Goal: Task Accomplishment & Management: Manage account settings

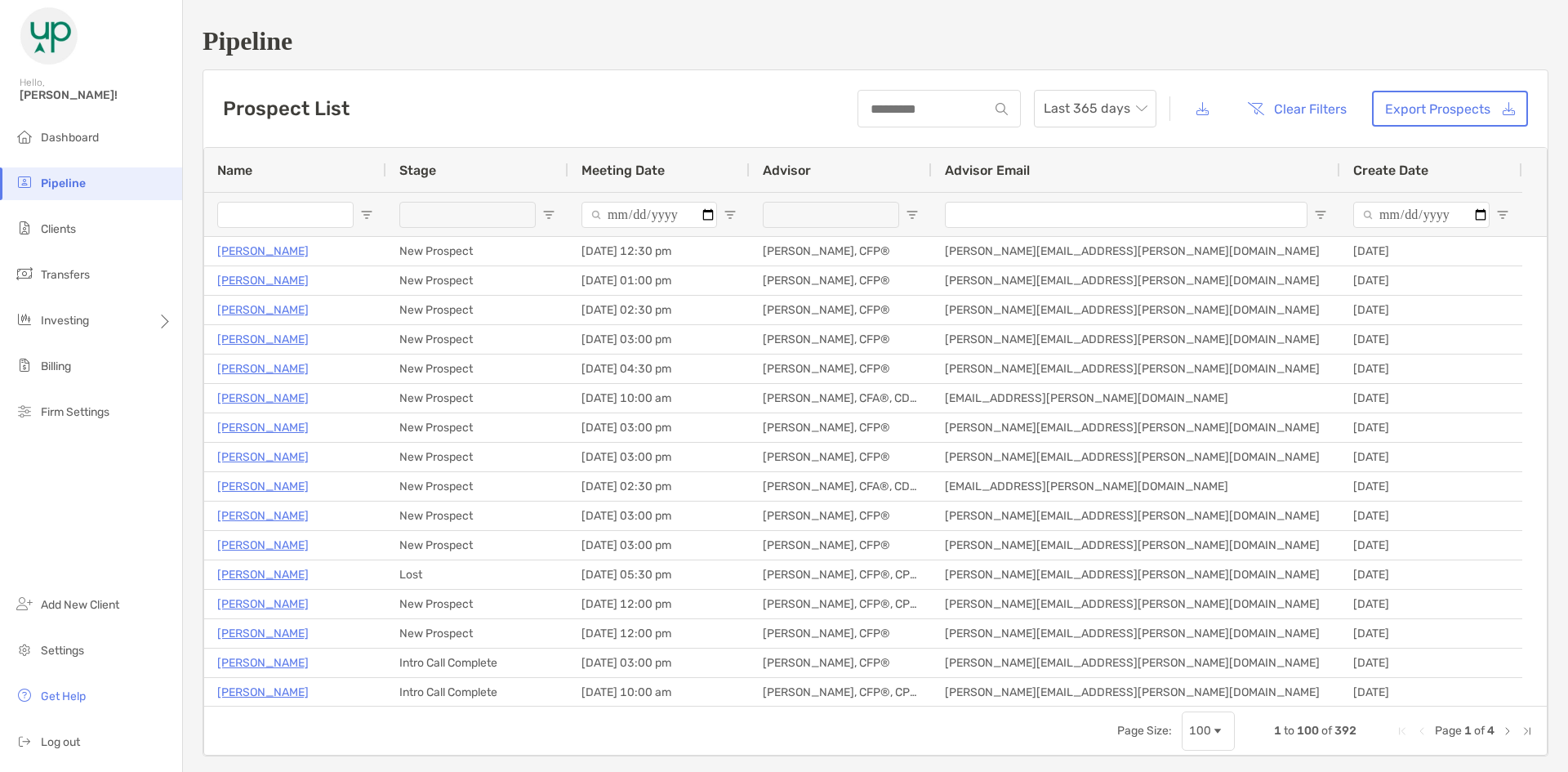
click at [103, 232] on li "Clients" at bounding box center [91, 230] width 182 height 33
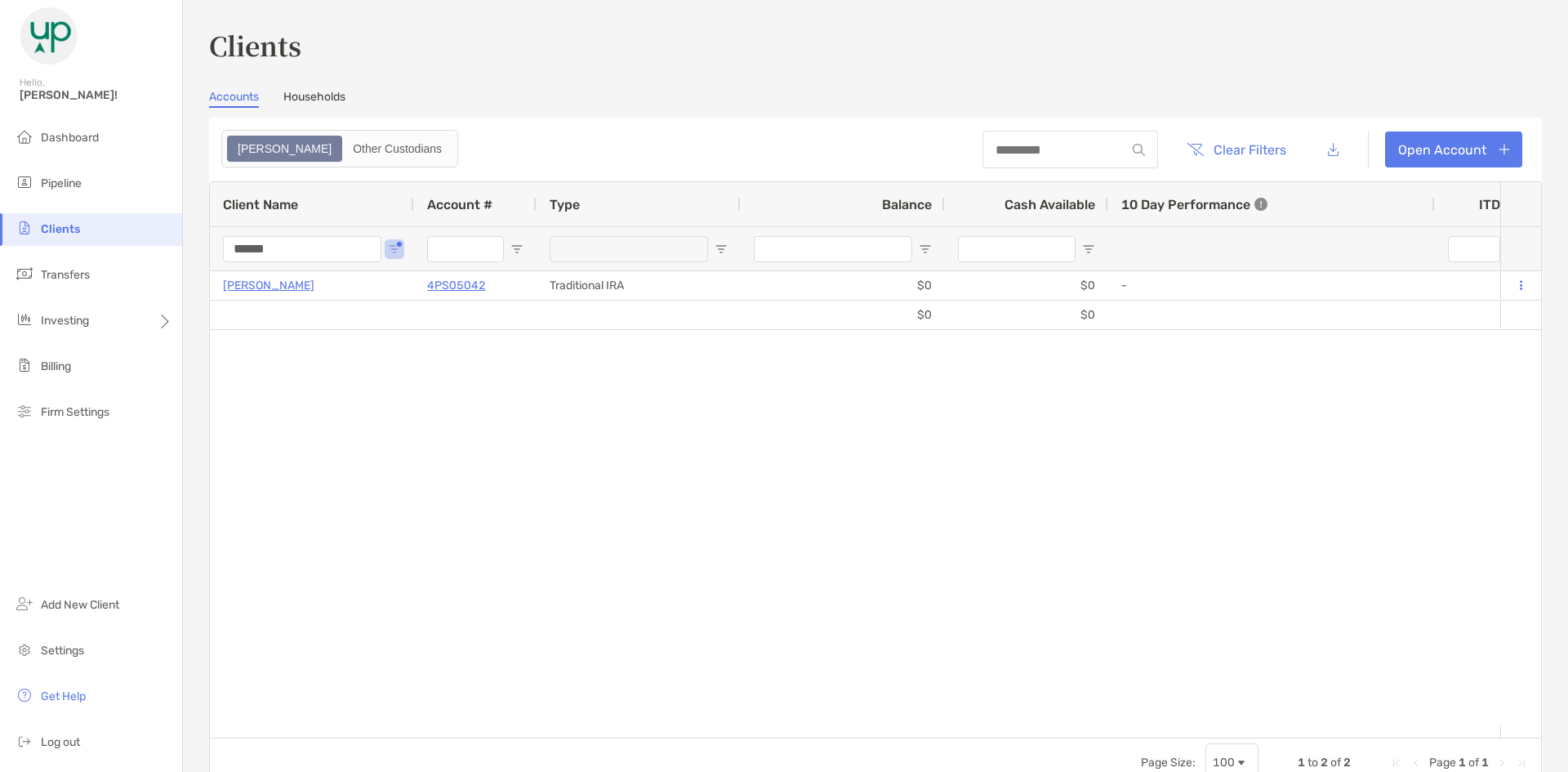
drag, startPoint x: 285, startPoint y: 250, endPoint x: 185, endPoint y: 250, distance: 100.0
click at [185, 250] on div "Clients Accounts Households Zoe Other Custodians Clear Filters Open Account 1 t…" at bounding box center [875, 386] width 1385 height 772
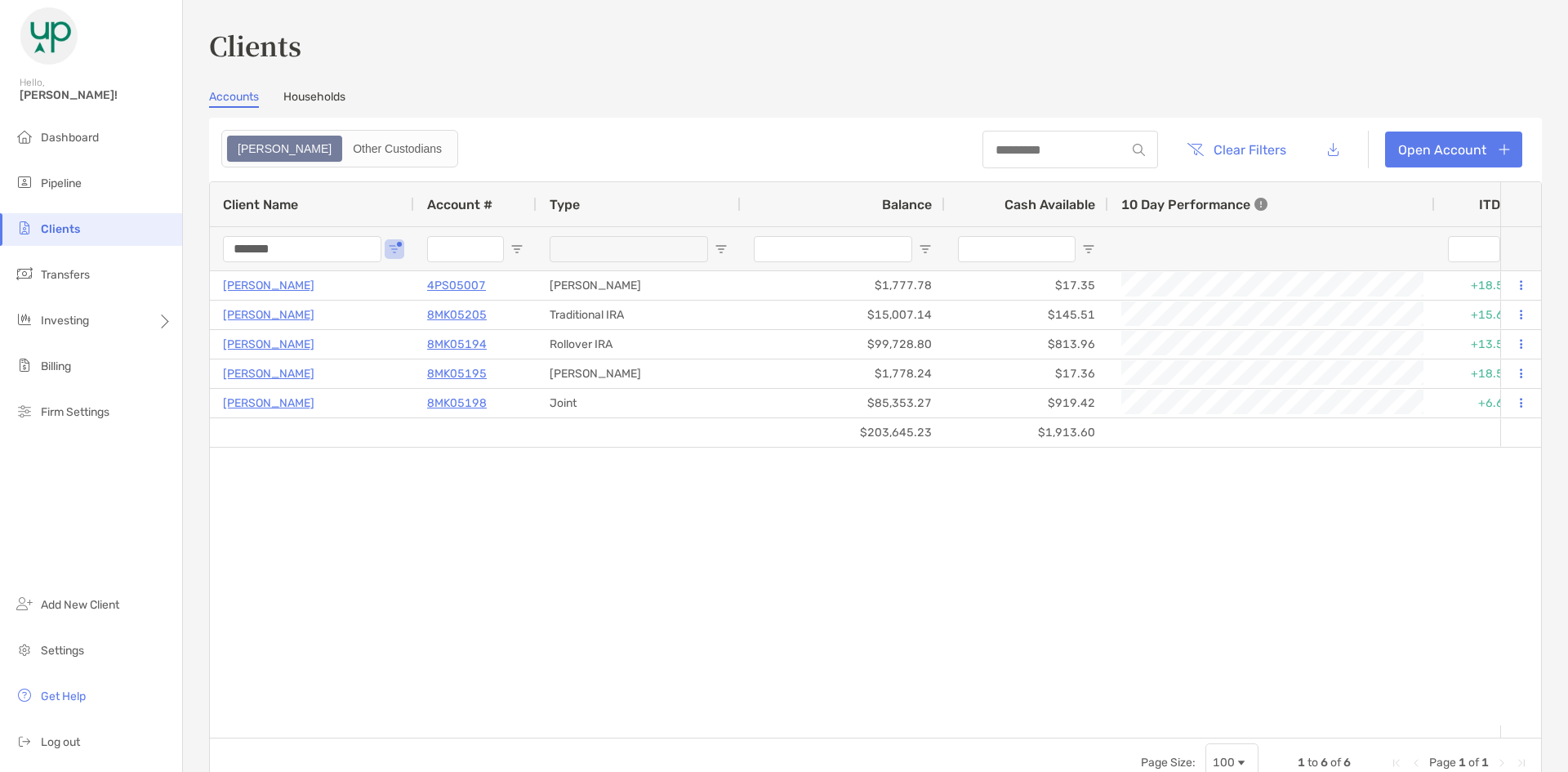
type input "*******"
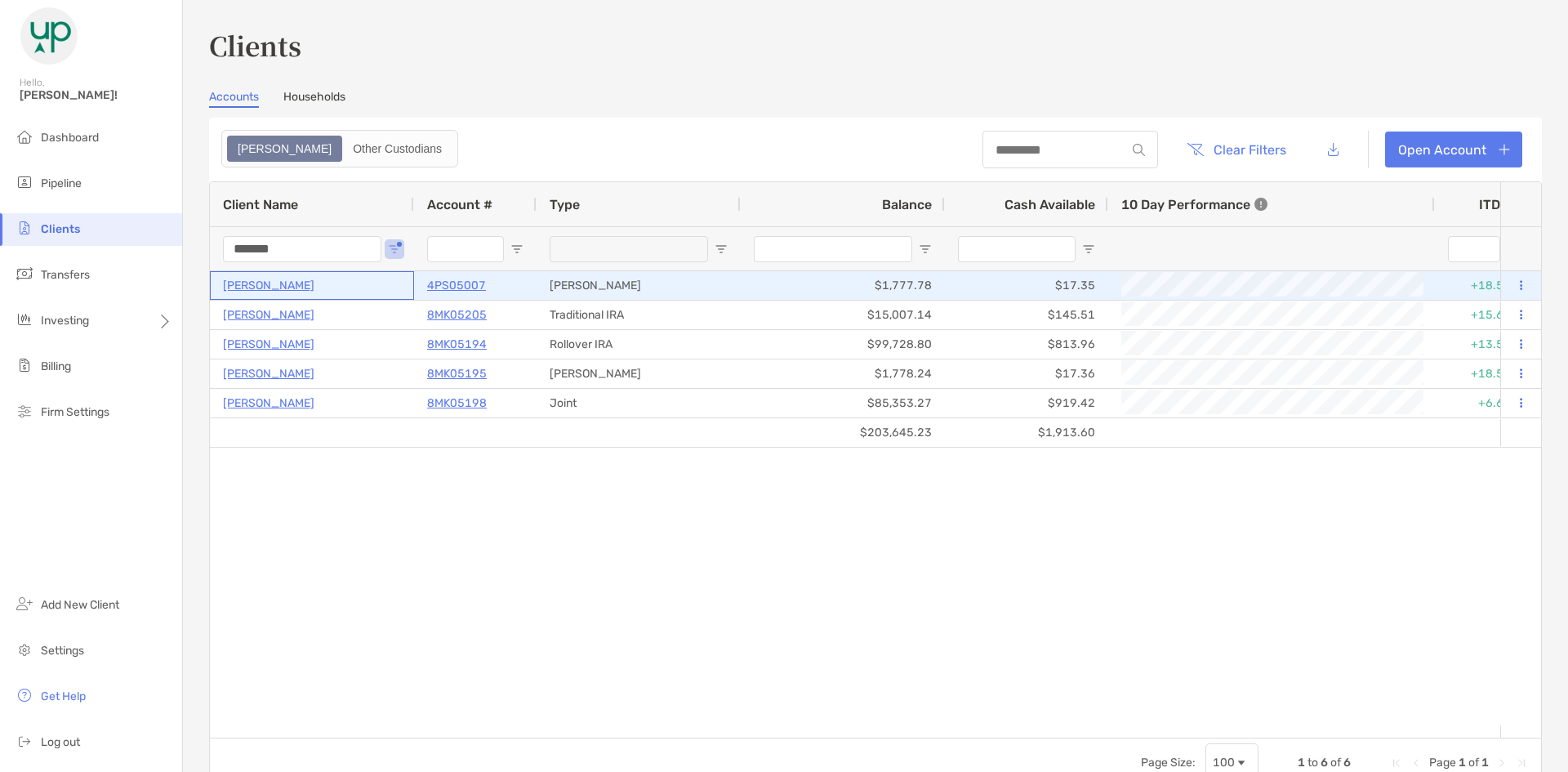
click at [278, 282] on p "[PERSON_NAME]" at bounding box center [269, 285] width 91 height 20
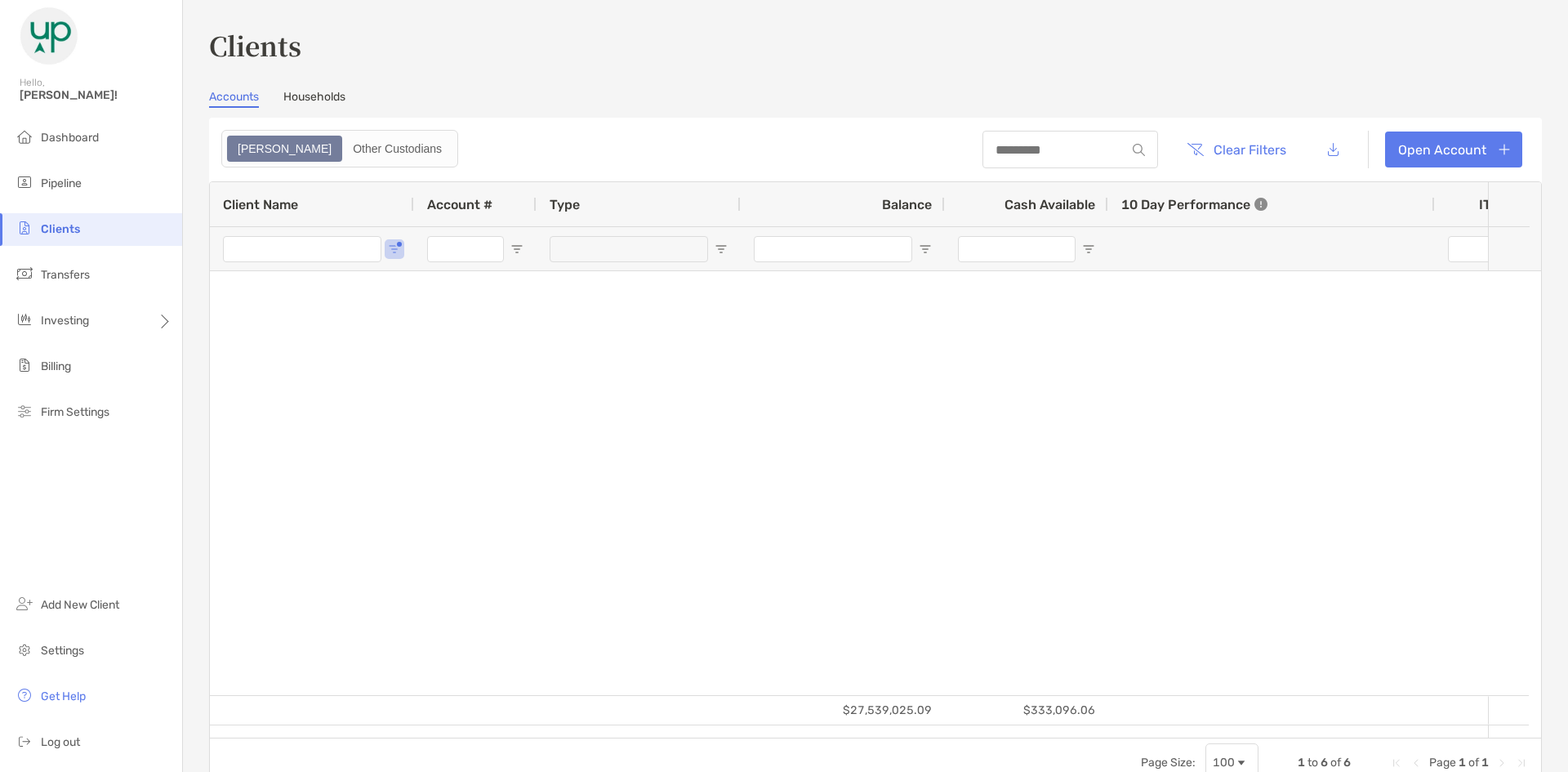
type input "*******"
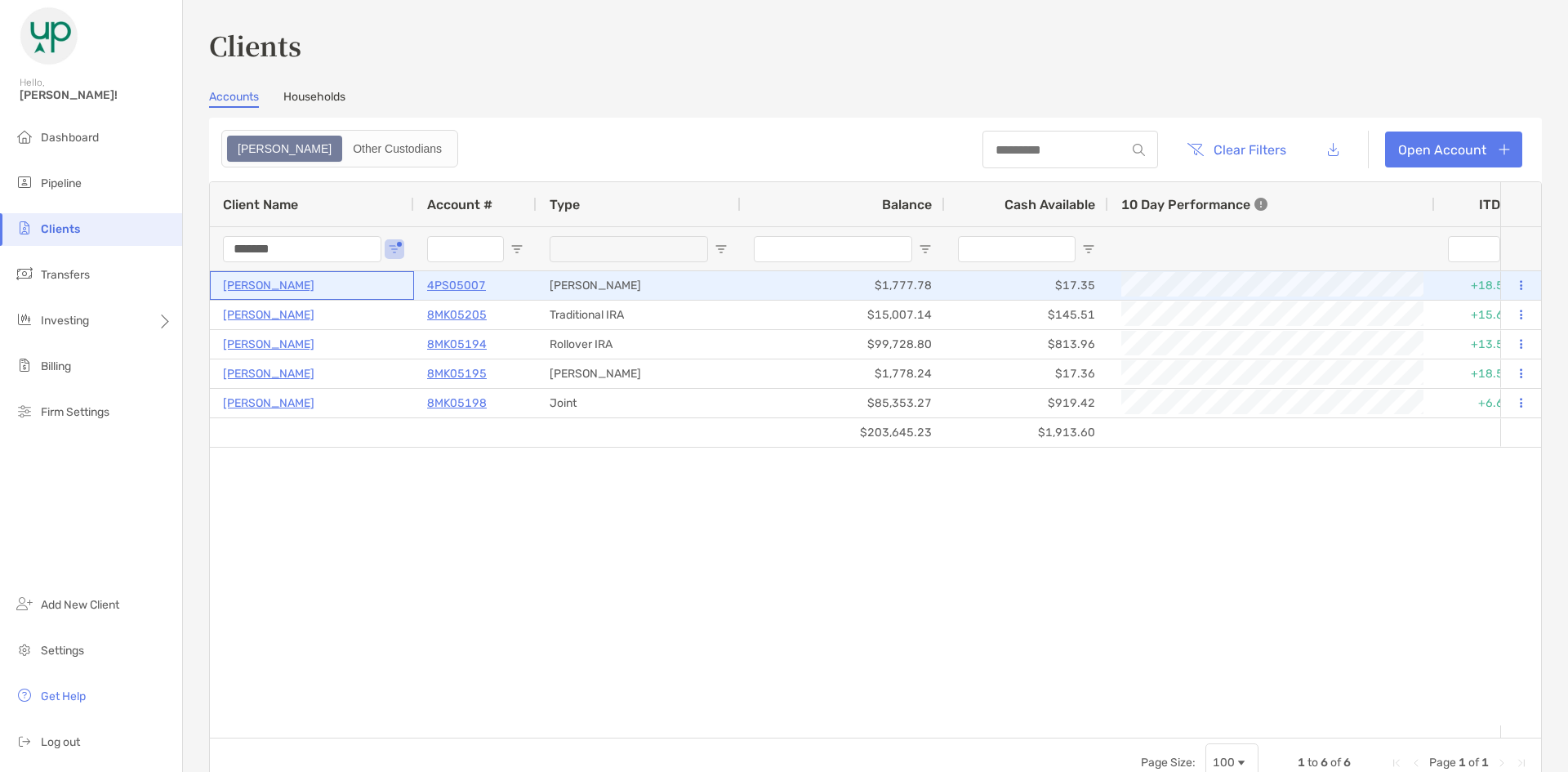
click at [271, 284] on p "[PERSON_NAME]" at bounding box center [269, 285] width 91 height 20
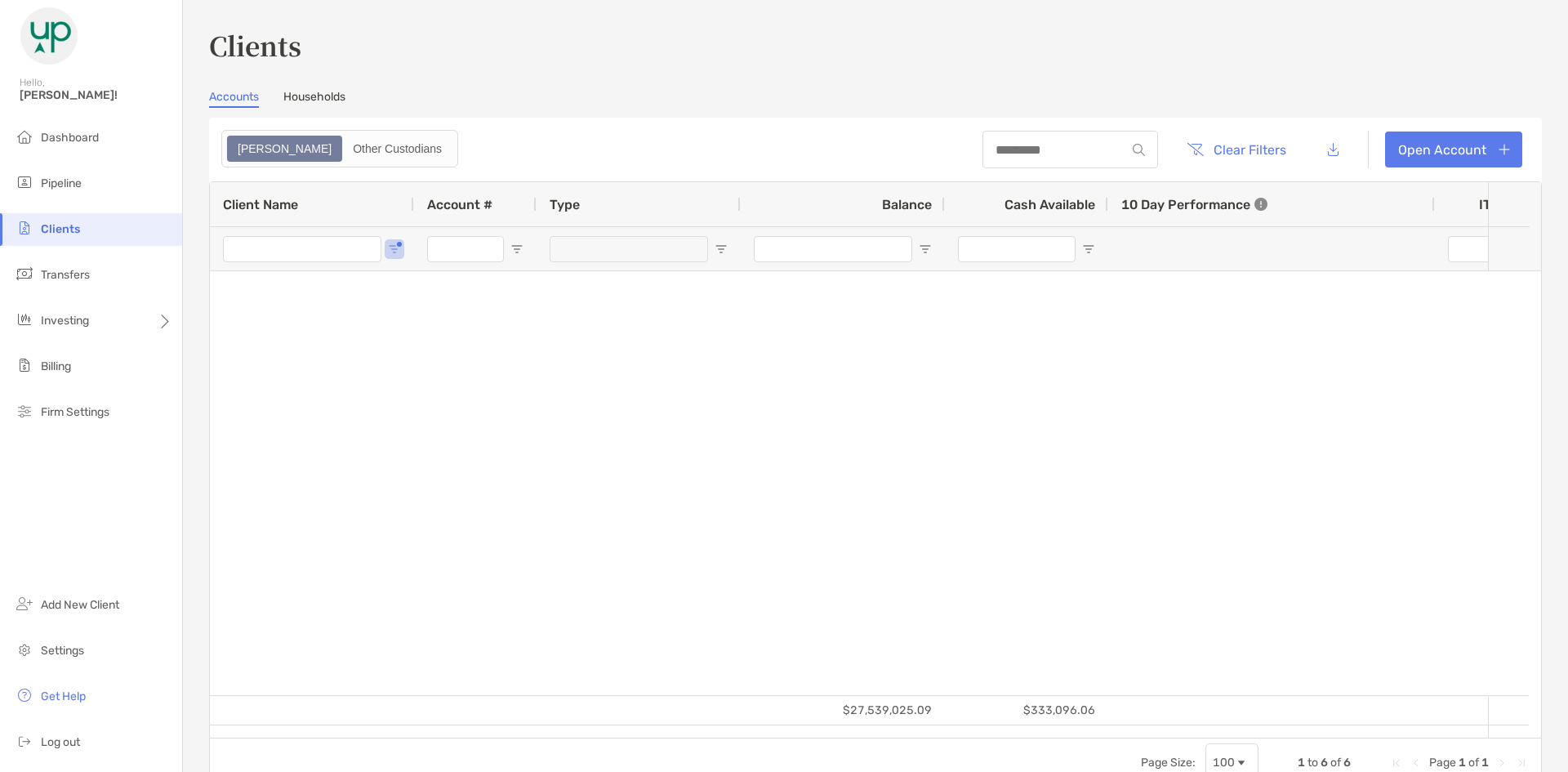
type input "*******"
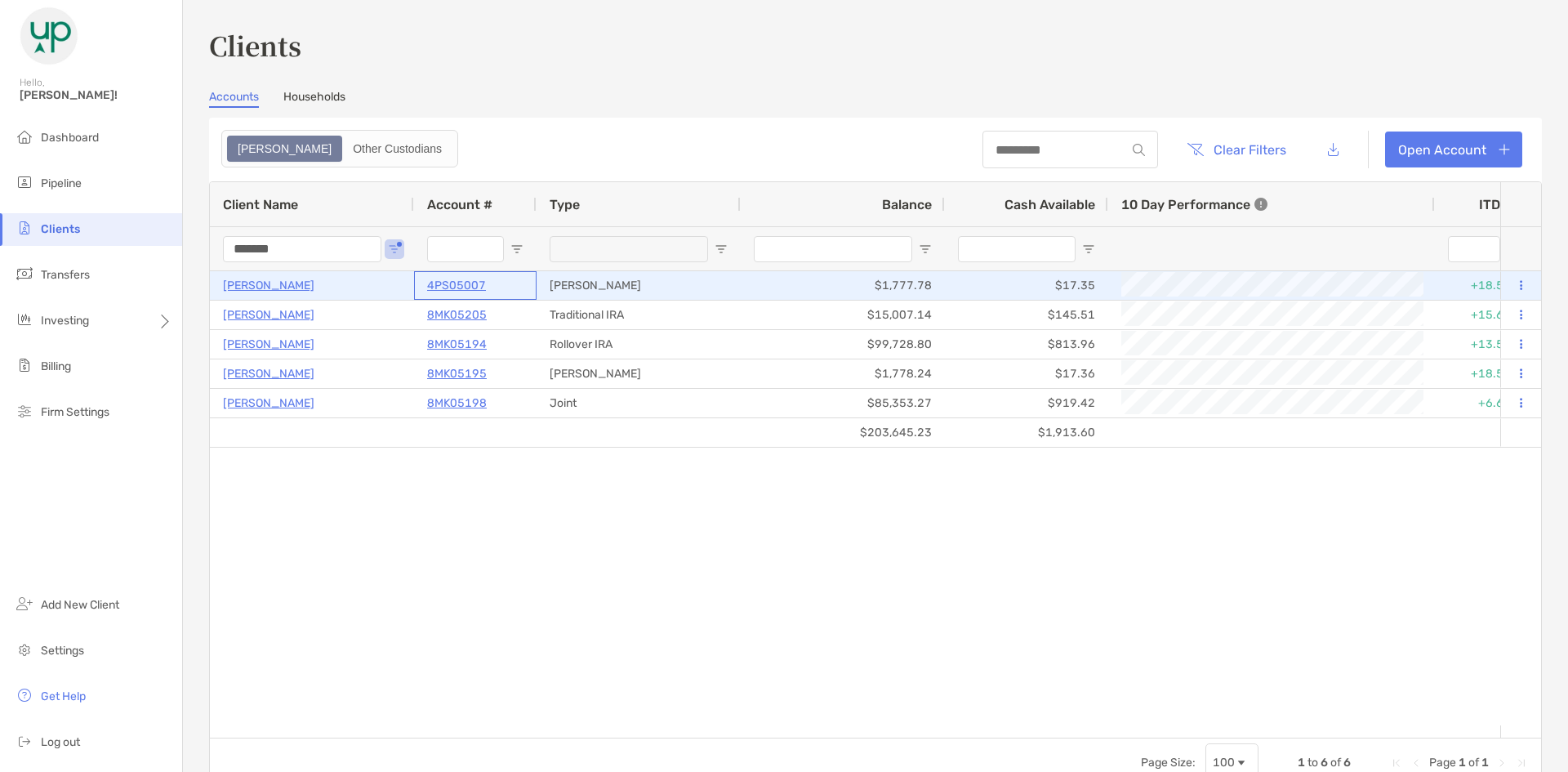
click at [463, 287] on p "4PS05007" at bounding box center [456, 285] width 59 height 20
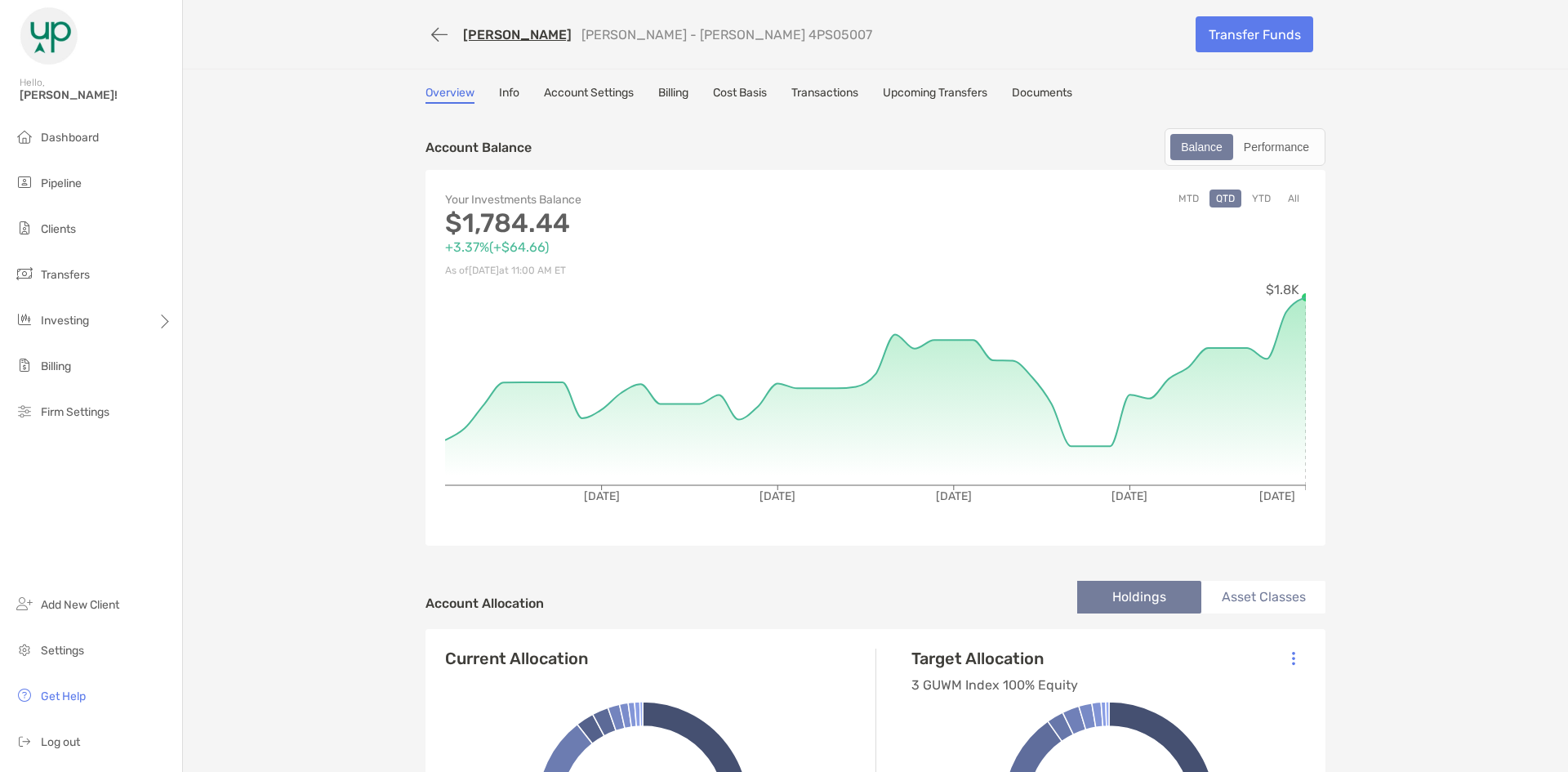
click at [833, 96] on link "Transactions" at bounding box center [825, 95] width 67 height 18
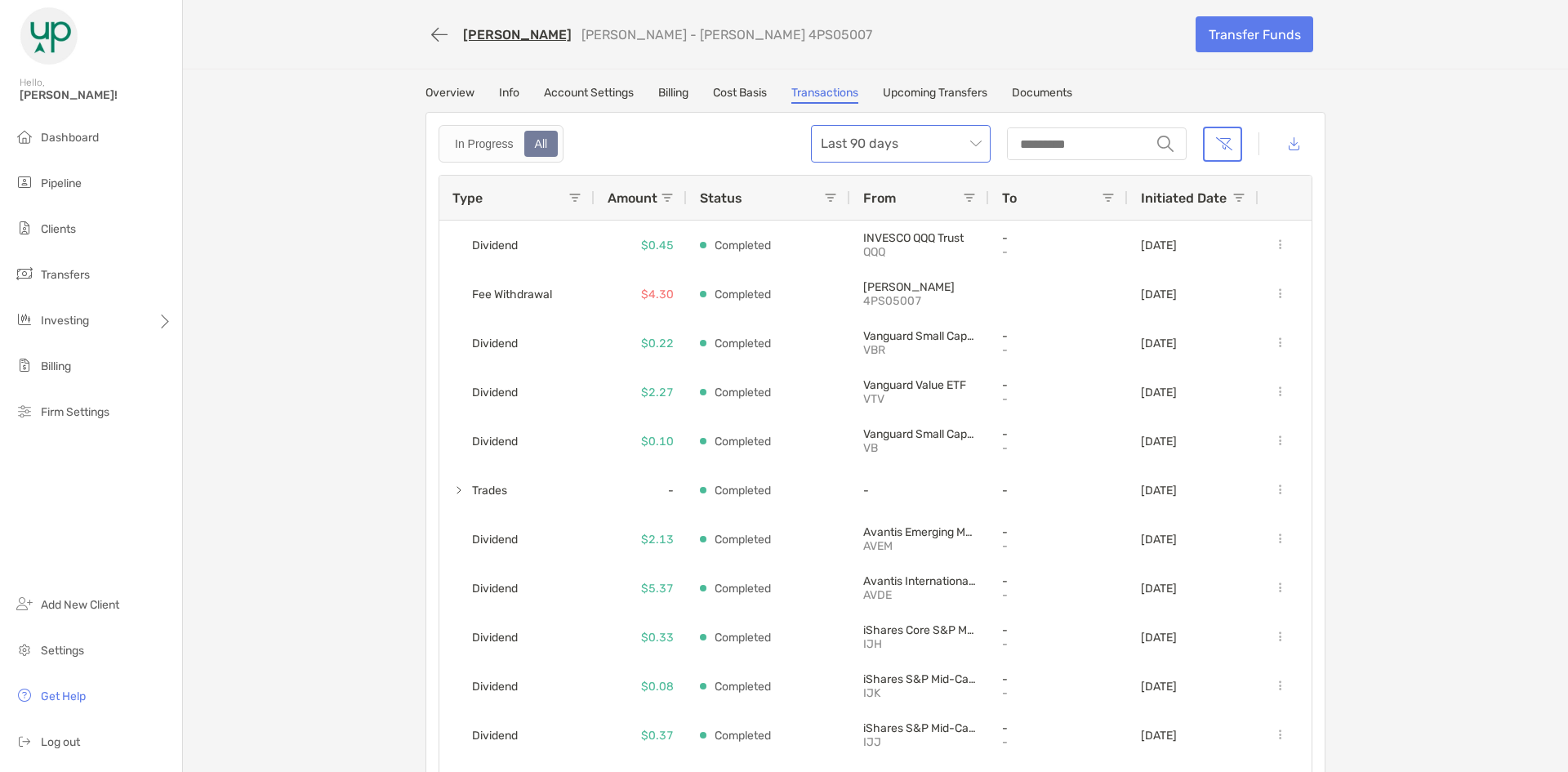
click at [962, 146] on span "Last 90 days" at bounding box center [901, 144] width 160 height 36
click at [902, 234] on div "Last 120 Days" at bounding box center [895, 233] width 154 height 20
click at [965, 151] on span "Last 120 Days" at bounding box center [901, 144] width 160 height 36
click at [961, 144] on span "Last 120 Days" at bounding box center [901, 144] width 160 height 36
click at [928, 143] on span "Last 120 Days" at bounding box center [901, 144] width 160 height 36
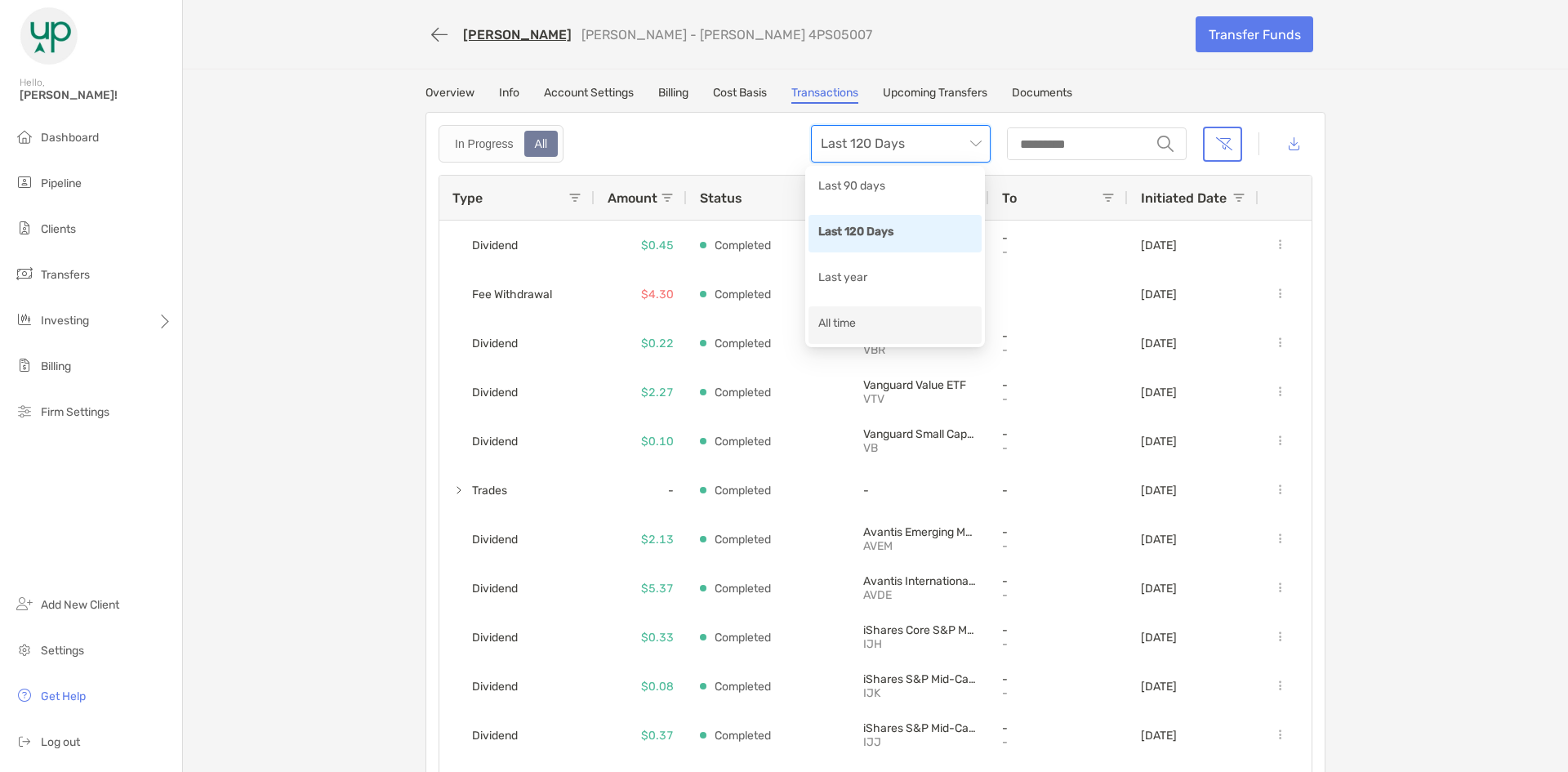
click at [854, 328] on div "All time" at bounding box center [895, 325] width 154 height 20
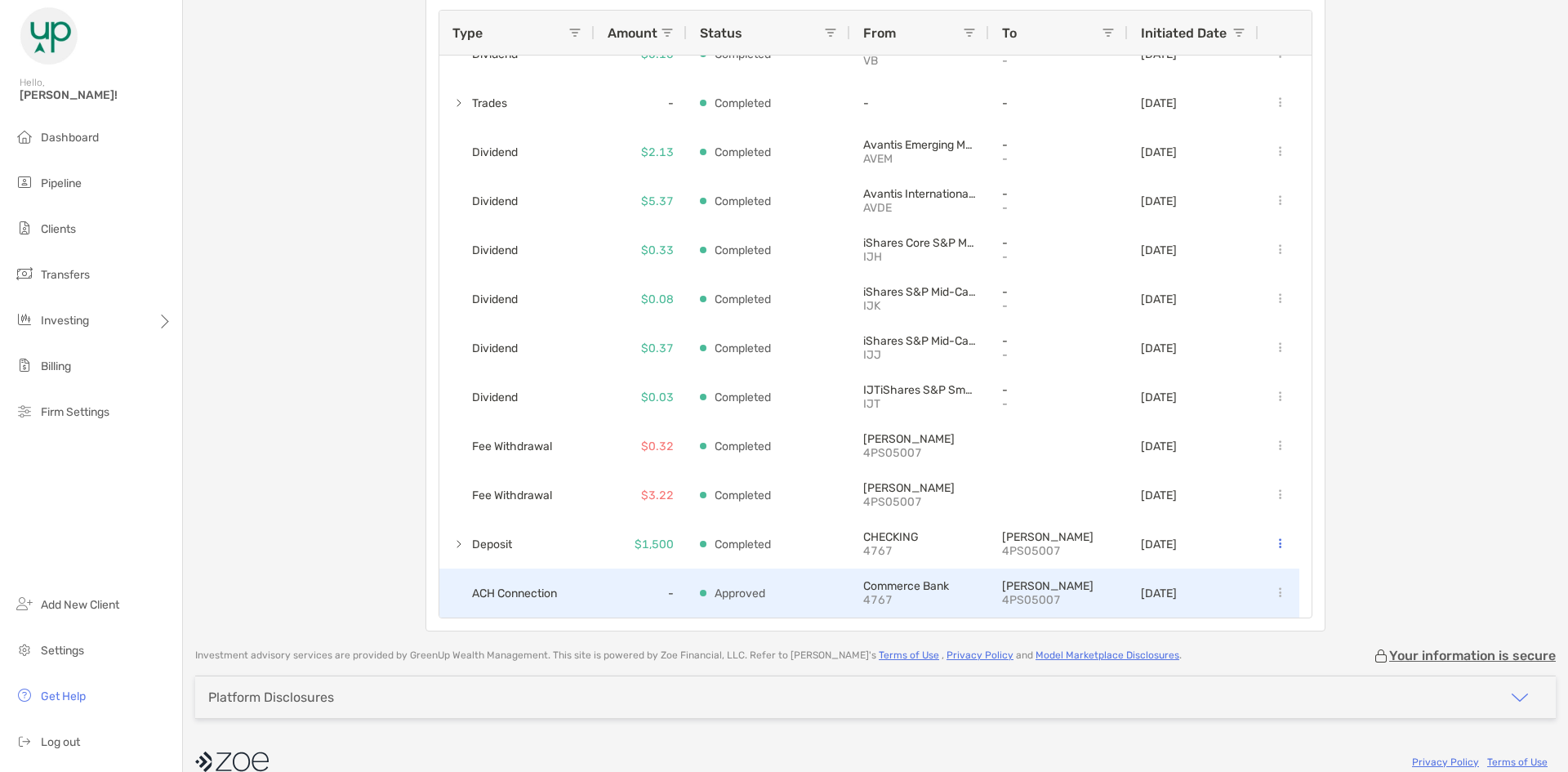
scroll to position [189, 0]
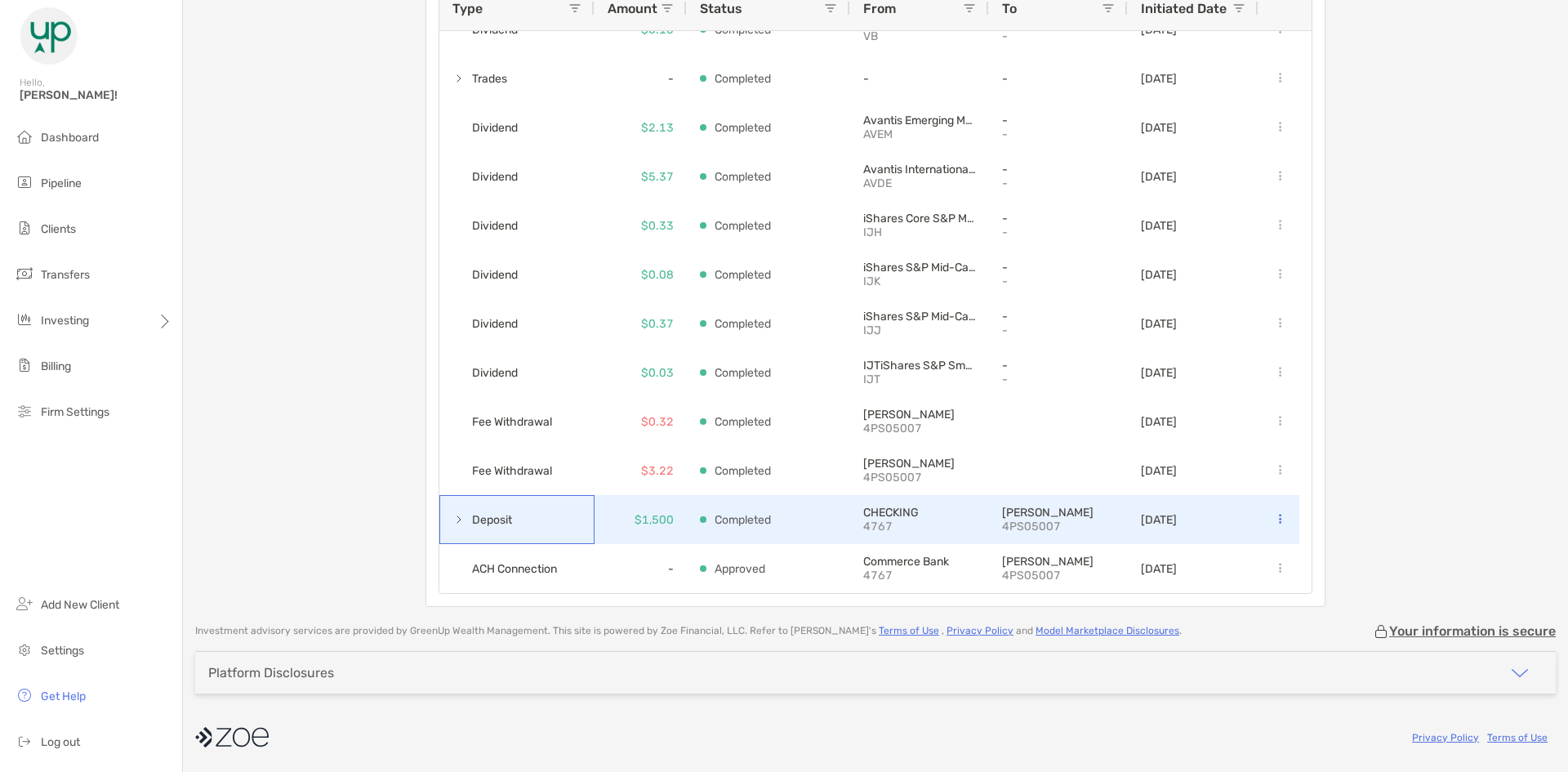
click at [453, 520] on span at bounding box center [459, 520] width 13 height 13
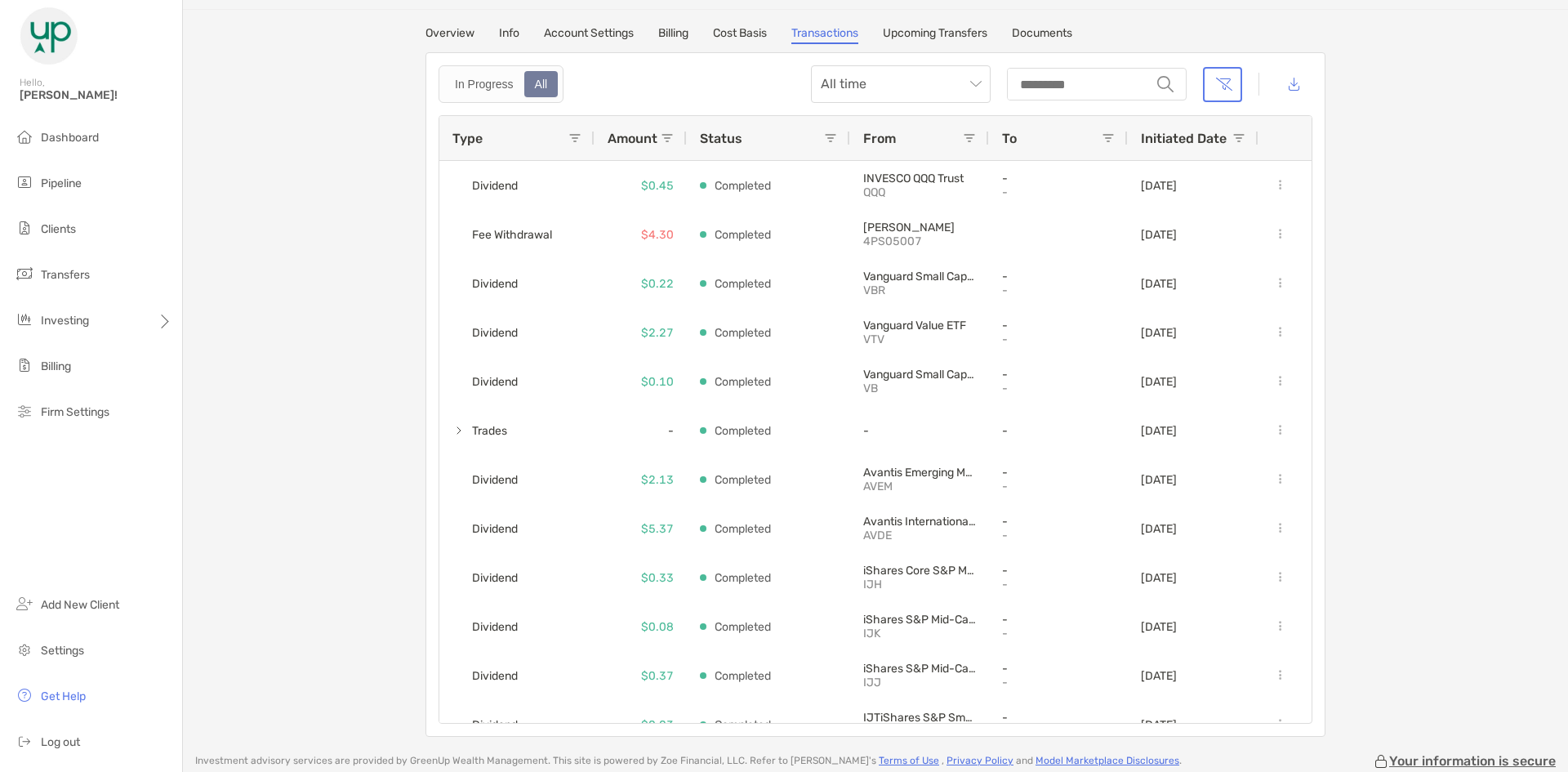
scroll to position [0, 0]
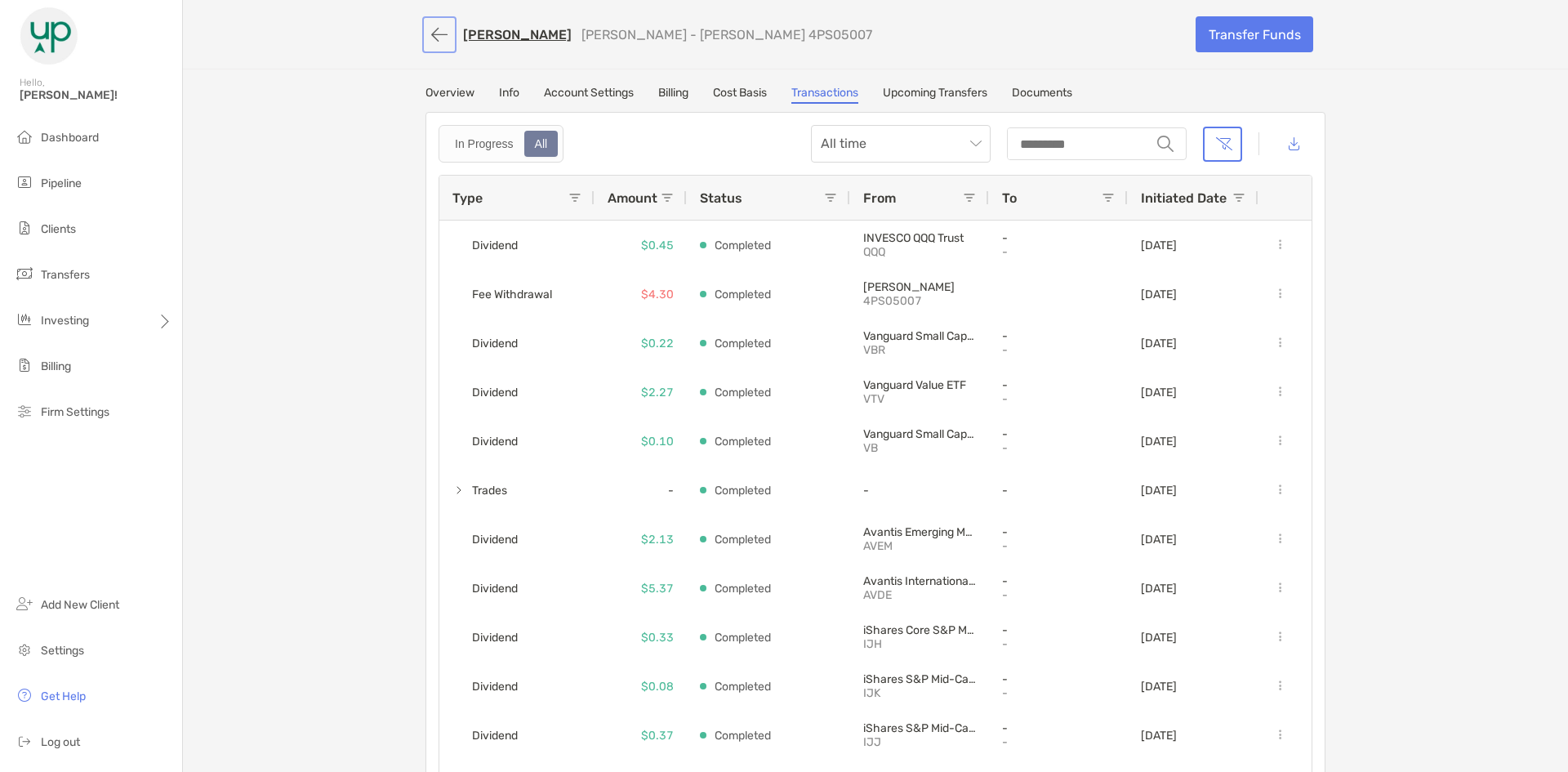
click at [425, 41] on button "button" at bounding box center [439, 34] width 27 height 30
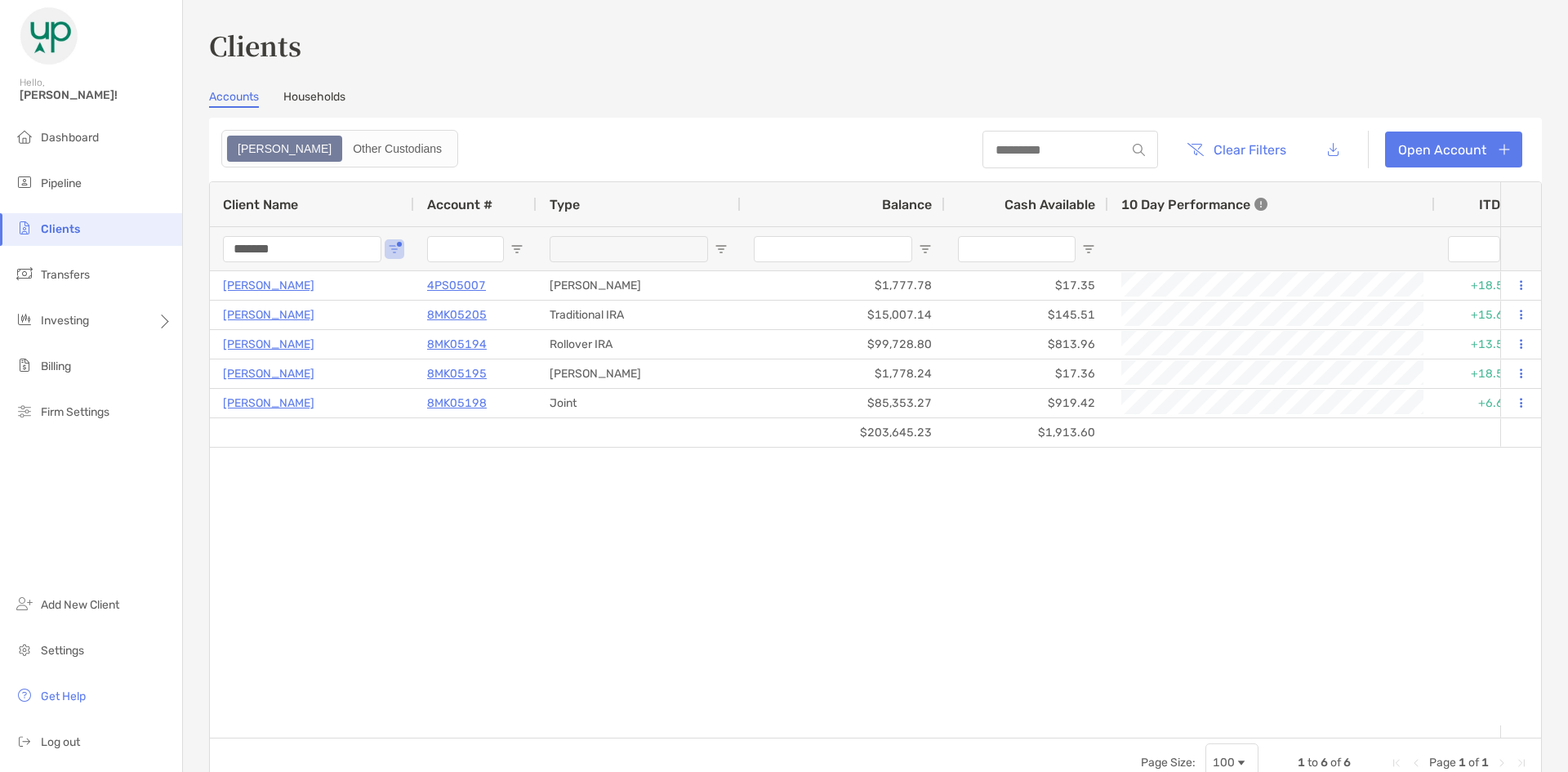
drag, startPoint x: 312, startPoint y: 246, endPoint x: 208, endPoint y: 247, distance: 104.0
click at [208, 247] on div "Clients Accounts Households Zoe Other Custodians Clear Filters Open Account 1 t…" at bounding box center [875, 386] width 1385 height 772
type input "****"
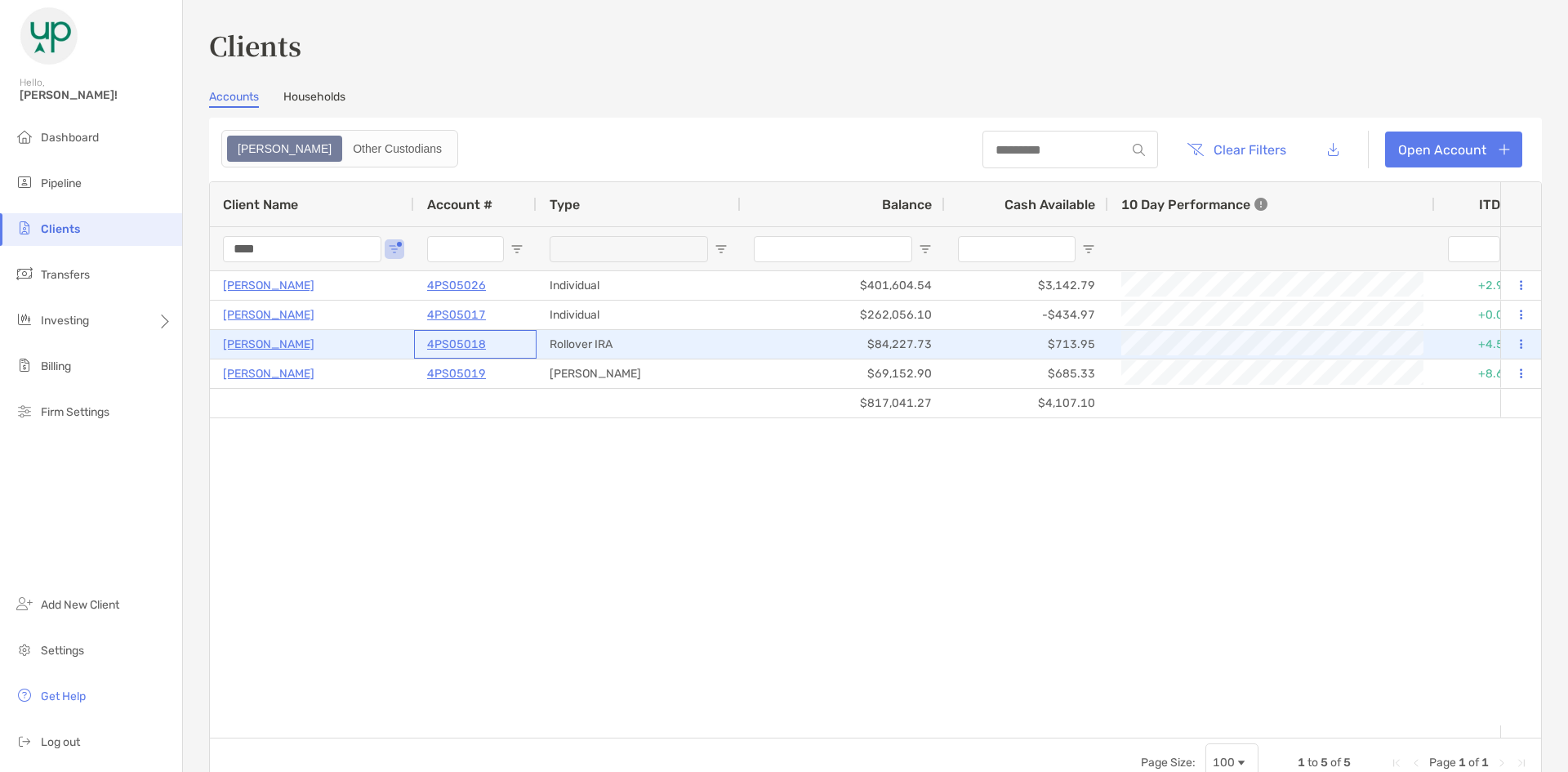
click at [433, 343] on p "4PS05018" at bounding box center [456, 344] width 59 height 20
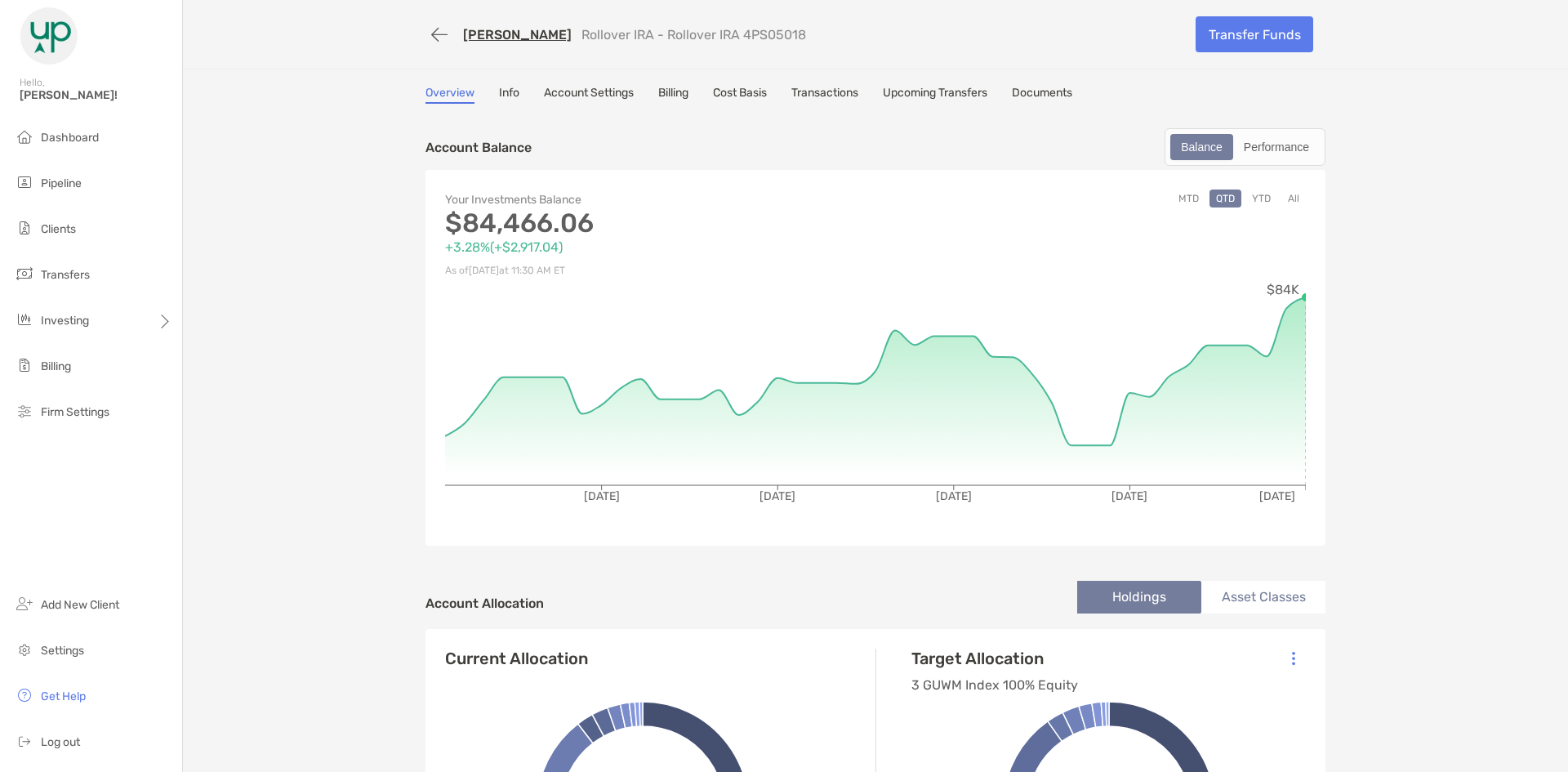
click at [842, 96] on link "Transactions" at bounding box center [825, 95] width 67 height 18
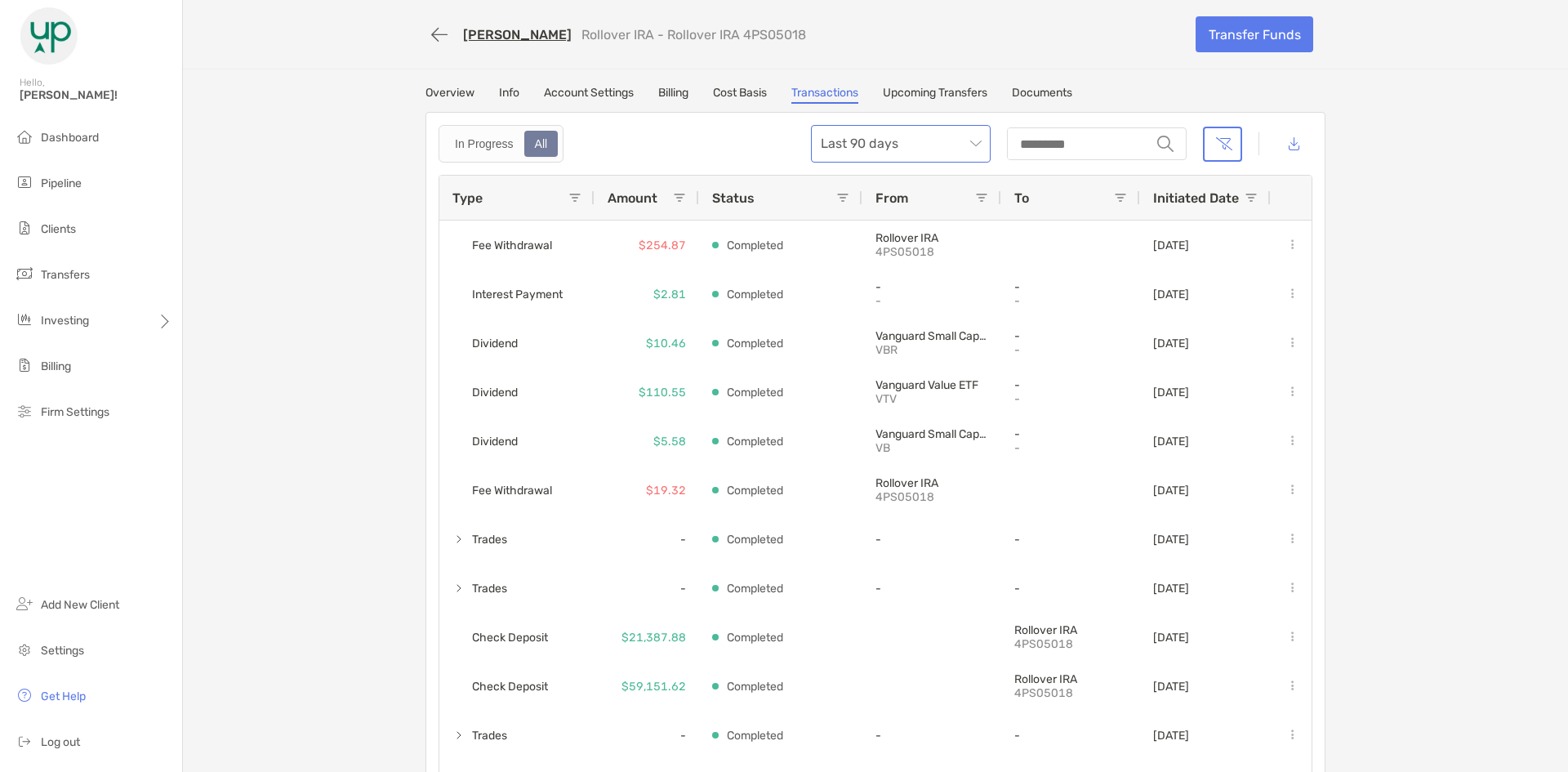
click at [969, 148] on span "Last 90 days" at bounding box center [901, 144] width 160 height 36
drag, startPoint x: 861, startPoint y: 328, endPoint x: 898, endPoint y: 290, distance: 53.0
click at [862, 328] on div "All time" at bounding box center [895, 325] width 154 height 20
click at [425, 41] on button "button" at bounding box center [439, 34] width 27 height 30
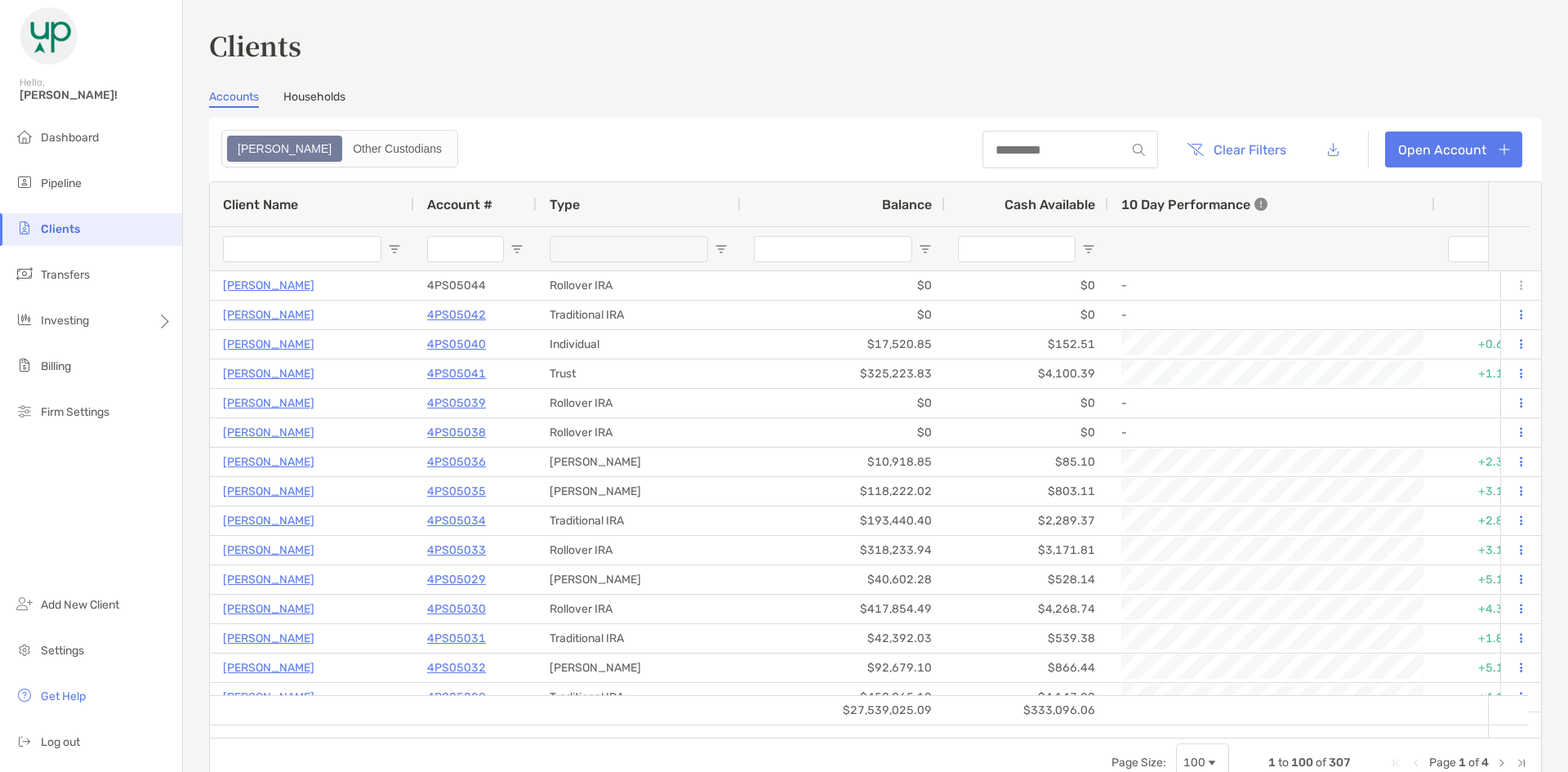
type input "****"
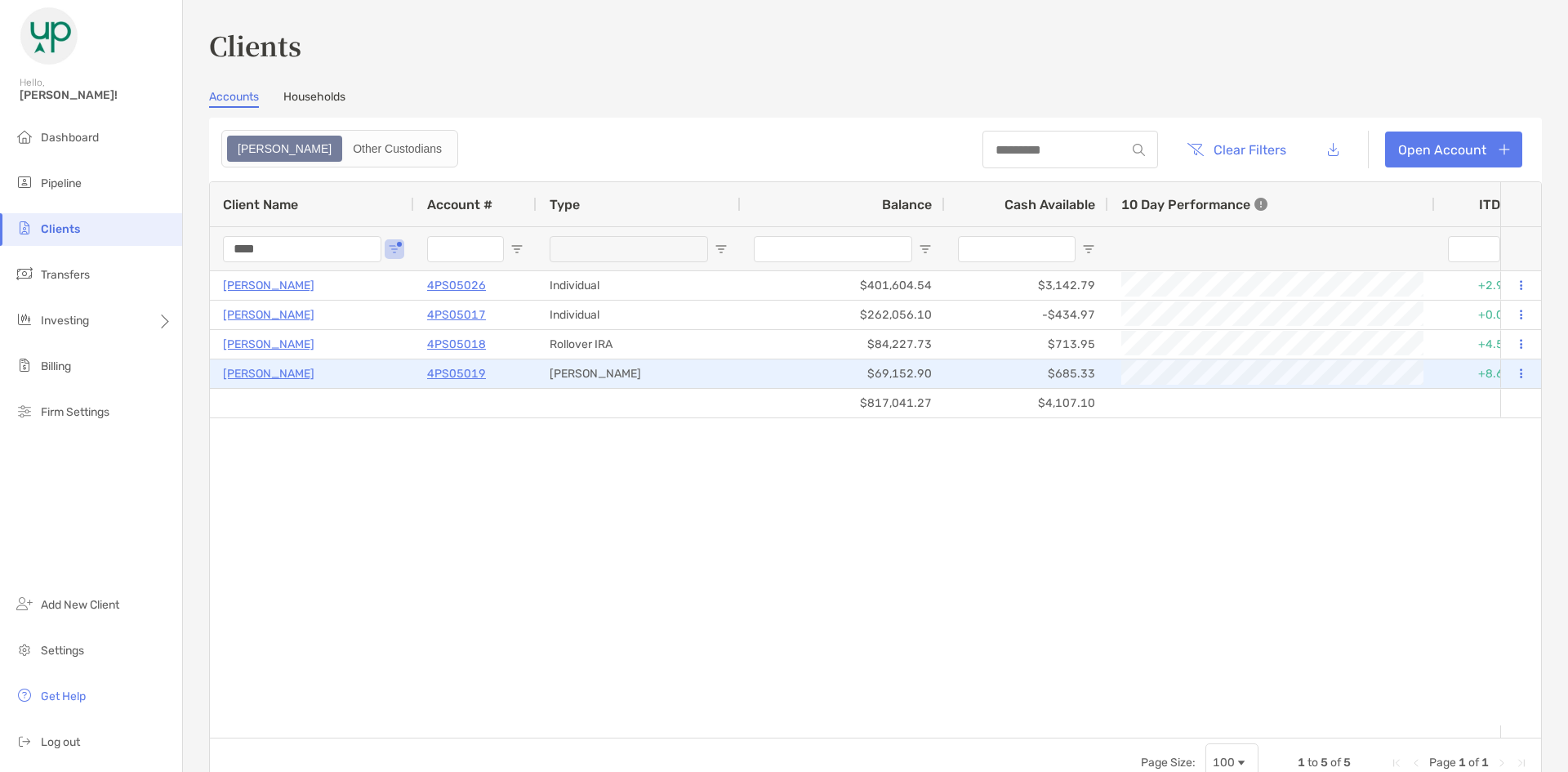
click at [447, 375] on p "4PS05019" at bounding box center [456, 374] width 59 height 20
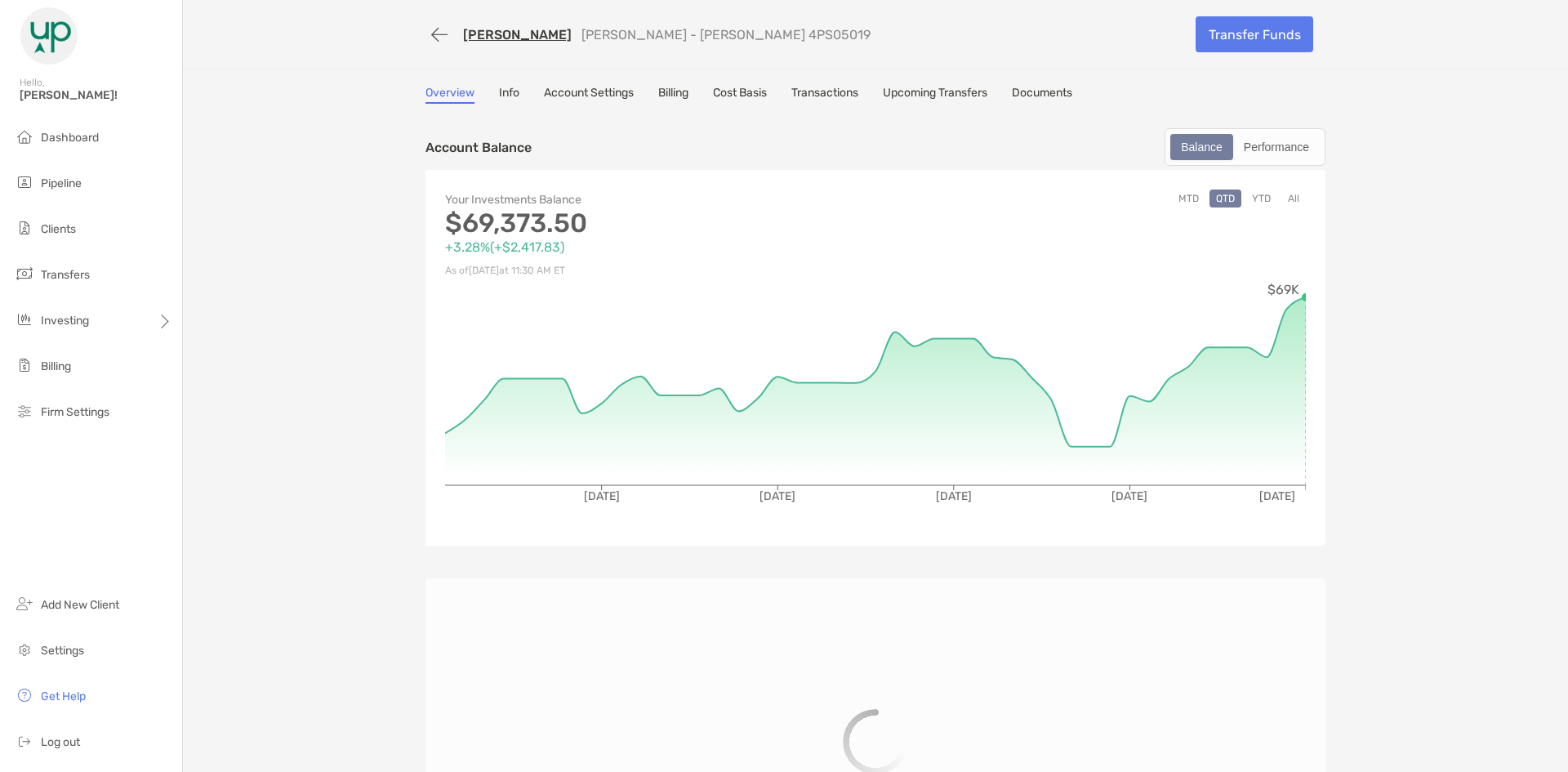
click at [830, 89] on link "Transactions" at bounding box center [825, 95] width 67 height 18
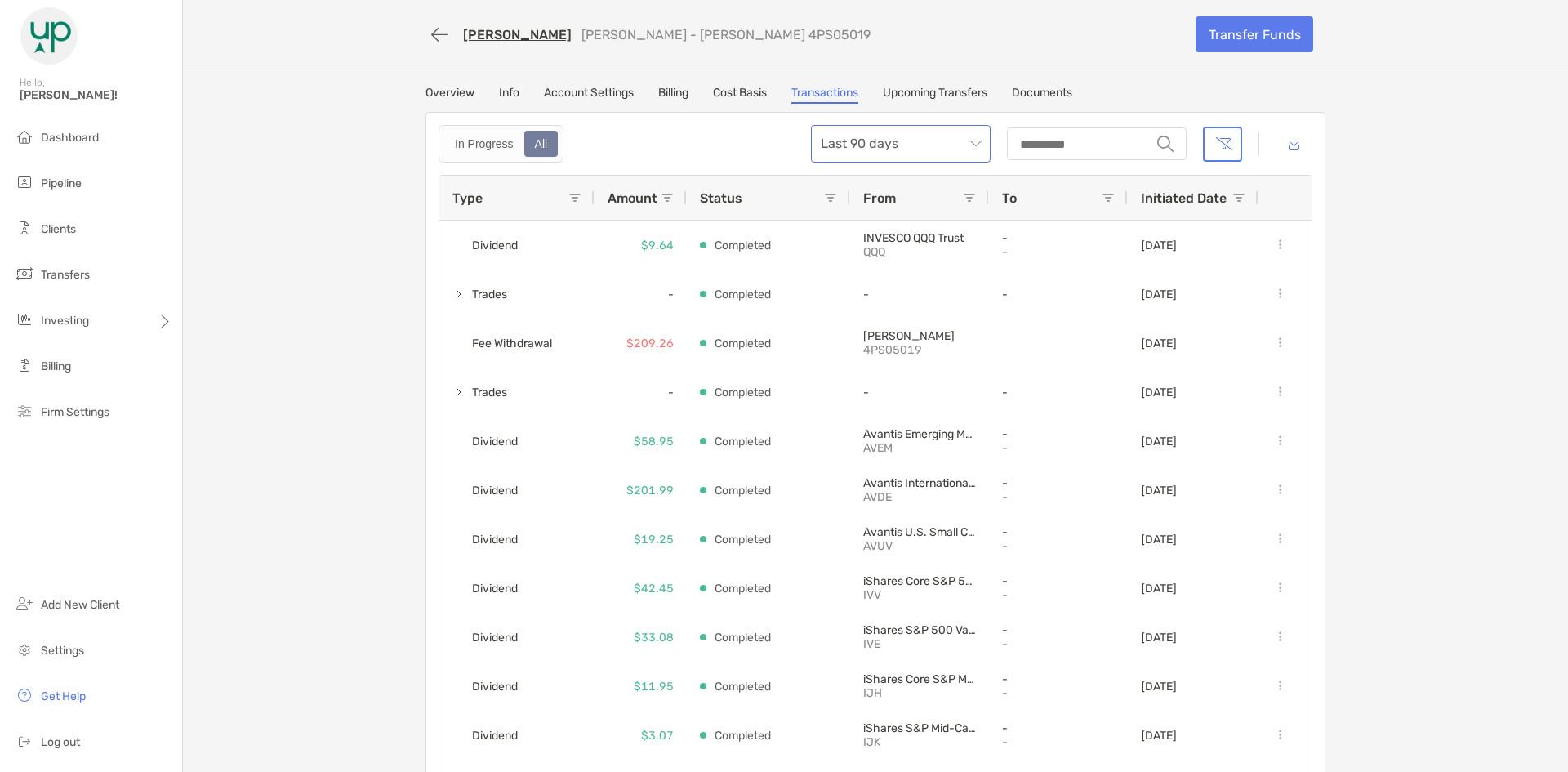
click at [974, 136] on span "Last 90 days" at bounding box center [901, 144] width 160 height 36
click at [916, 321] on div "All time" at bounding box center [895, 325] width 154 height 20
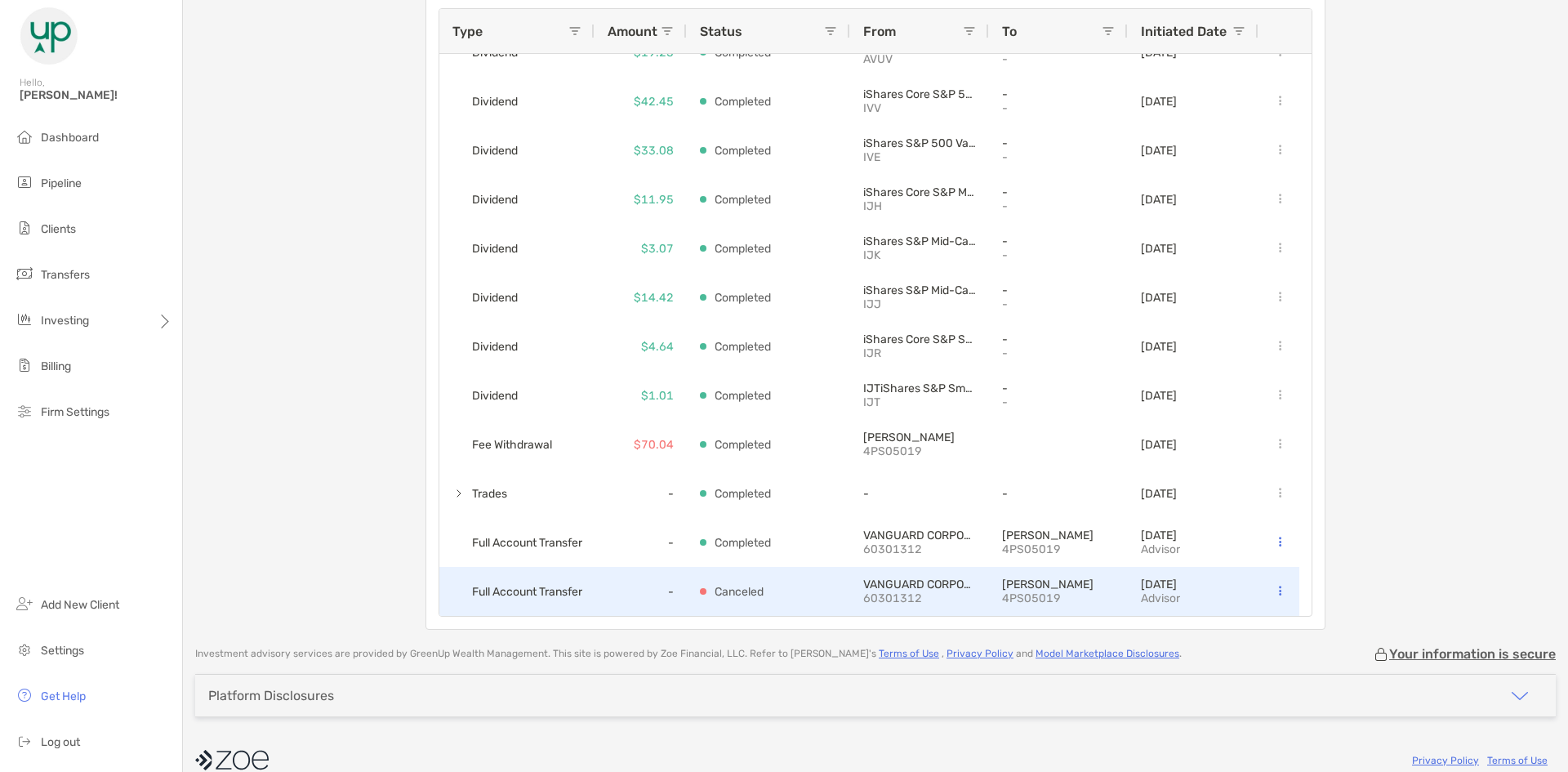
scroll to position [189, 0]
